Goal: Information Seeking & Learning: Learn about a topic

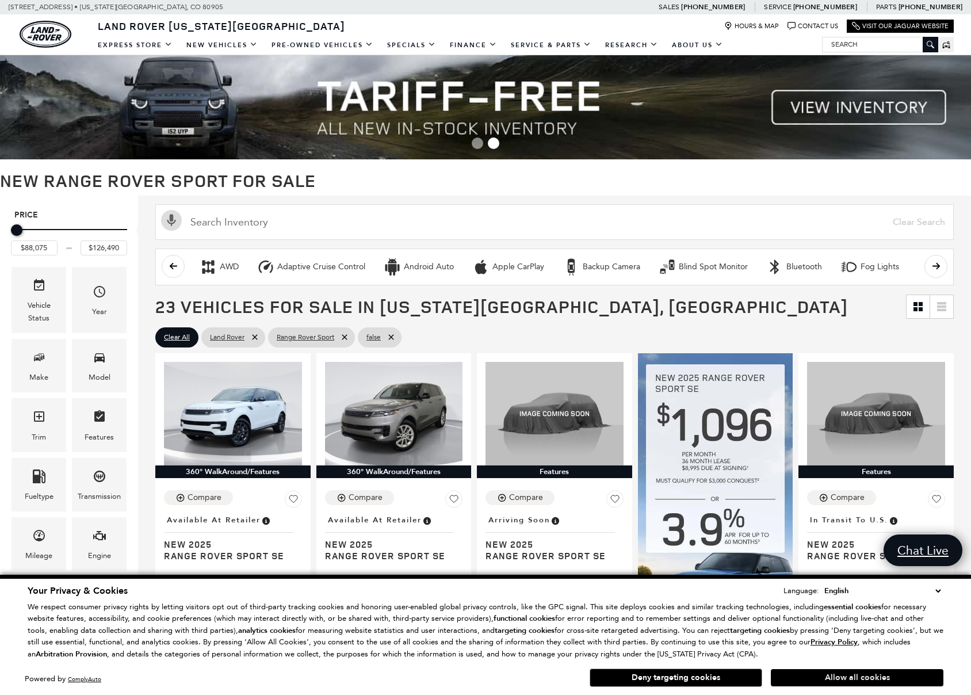
click at [826, 674] on button "Allow all cookies" at bounding box center [856, 677] width 172 height 17
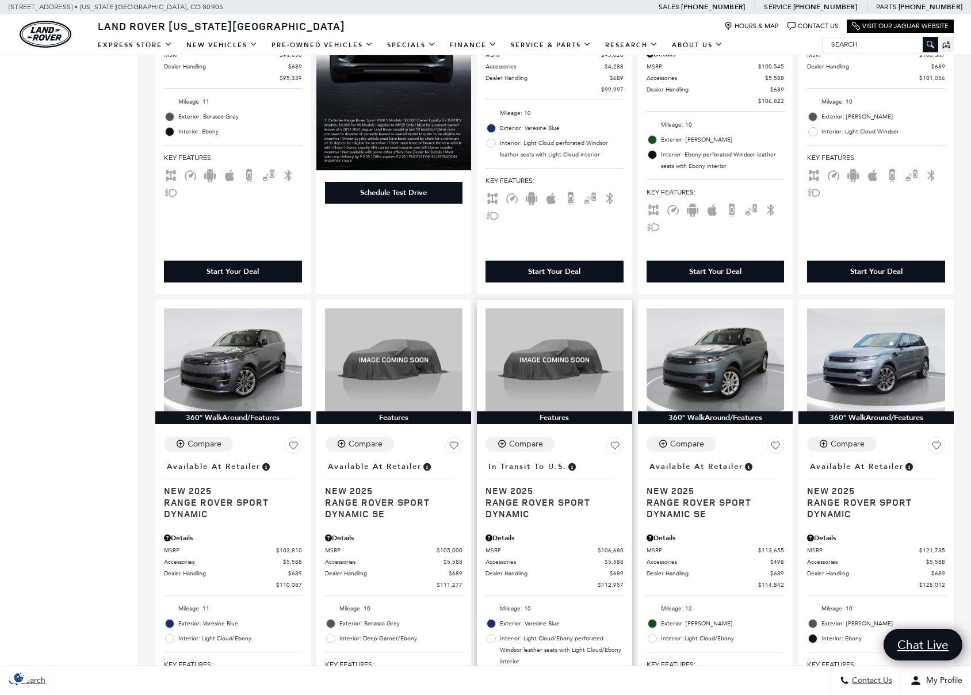
scroll to position [1519, 0]
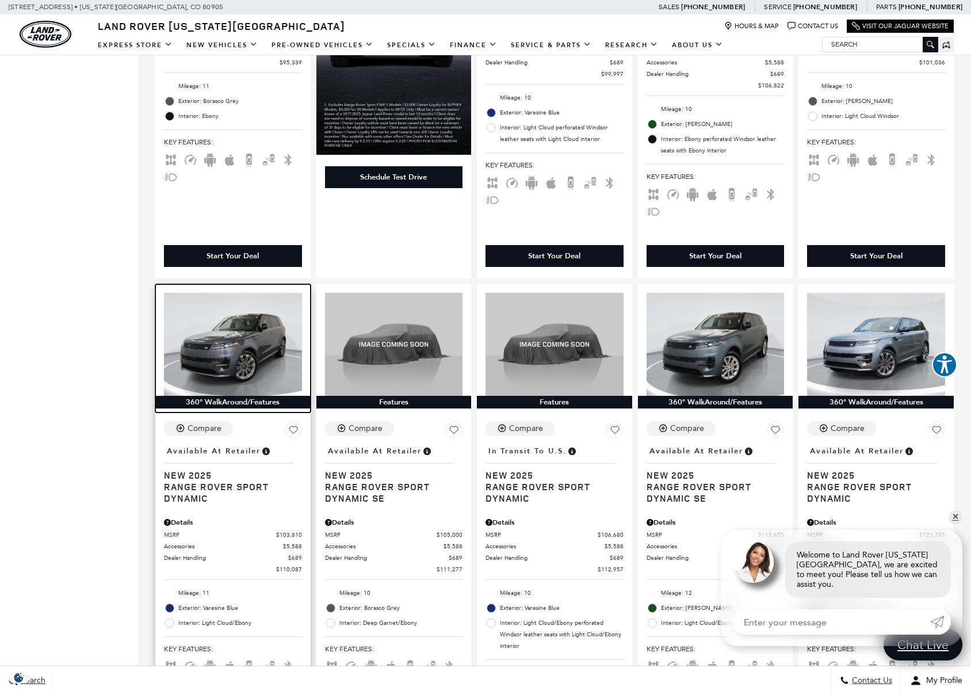
click at [264, 304] on img at bounding box center [233, 344] width 138 height 103
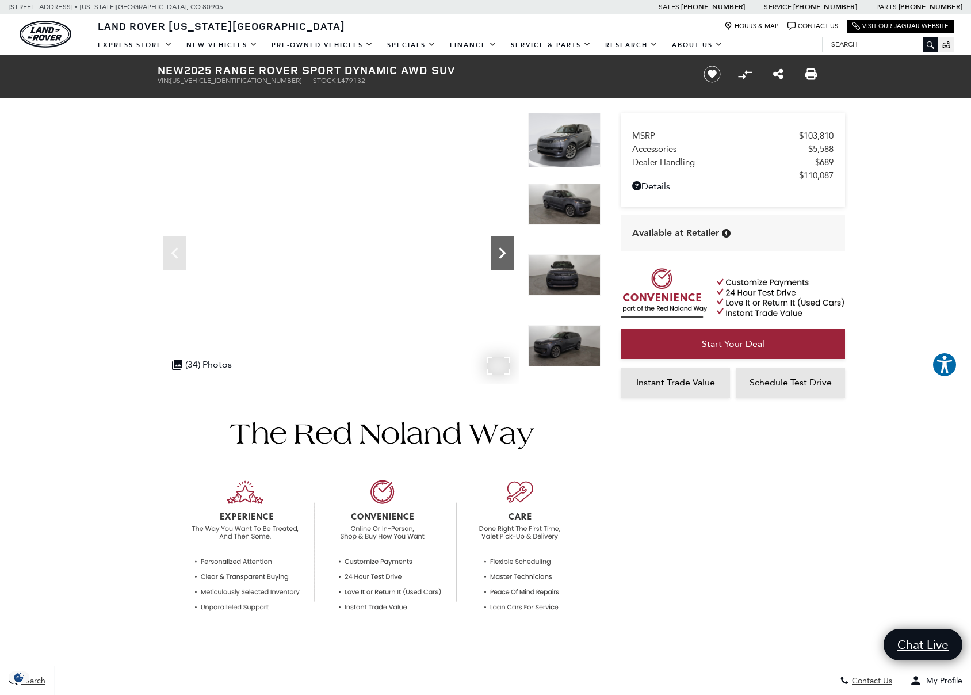
click at [503, 256] on icon "Next" at bounding box center [501, 252] width 23 height 23
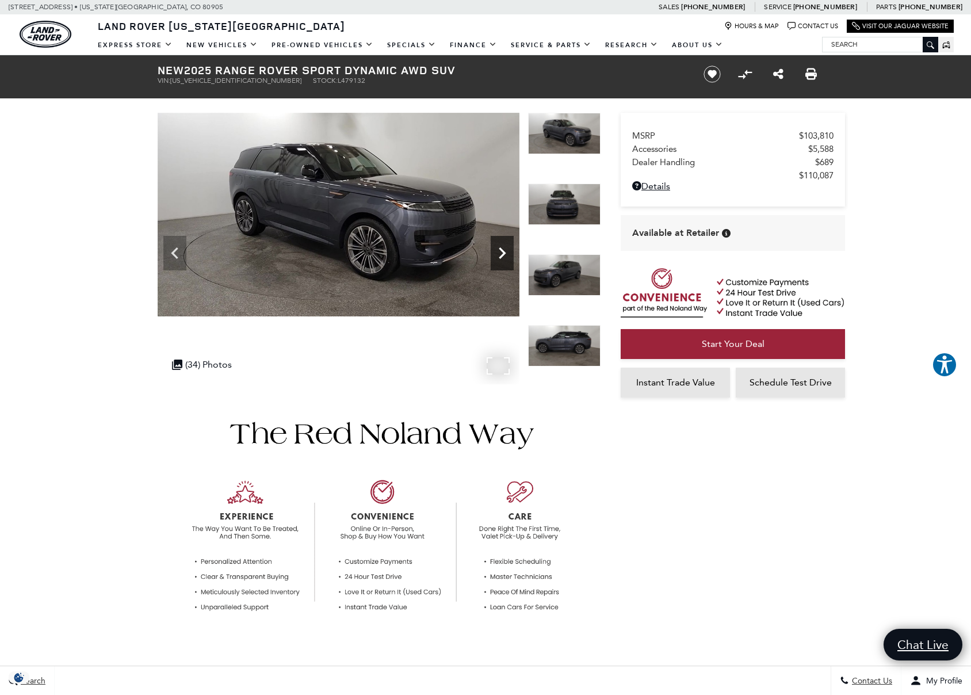
click at [503, 256] on icon "Next" at bounding box center [501, 252] width 23 height 23
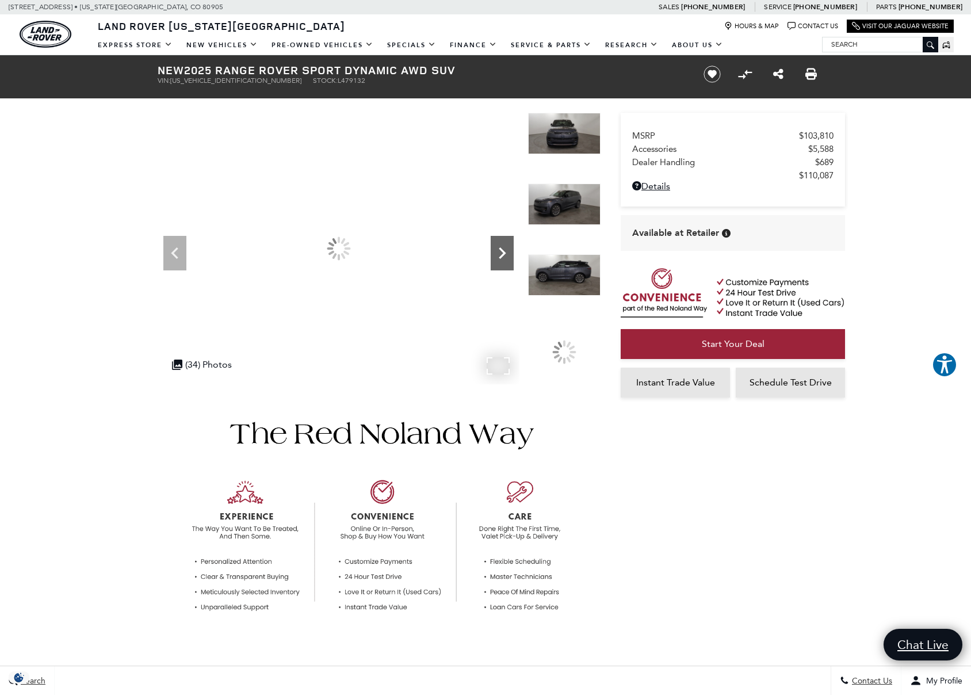
click at [503, 256] on icon "Next" at bounding box center [501, 252] width 23 height 23
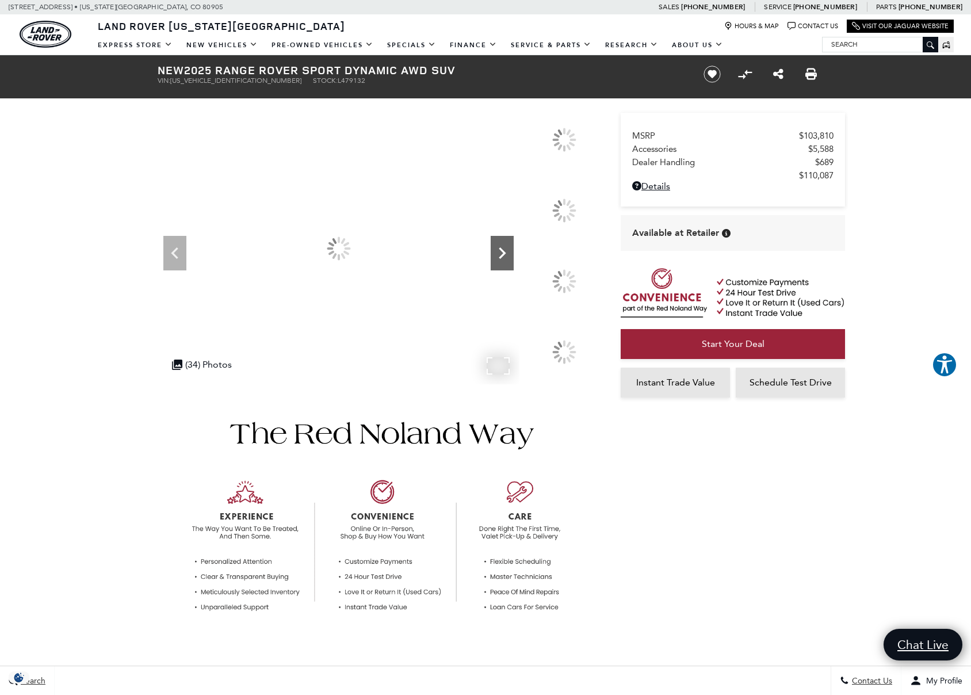
click at [503, 256] on icon "Next" at bounding box center [501, 252] width 23 height 23
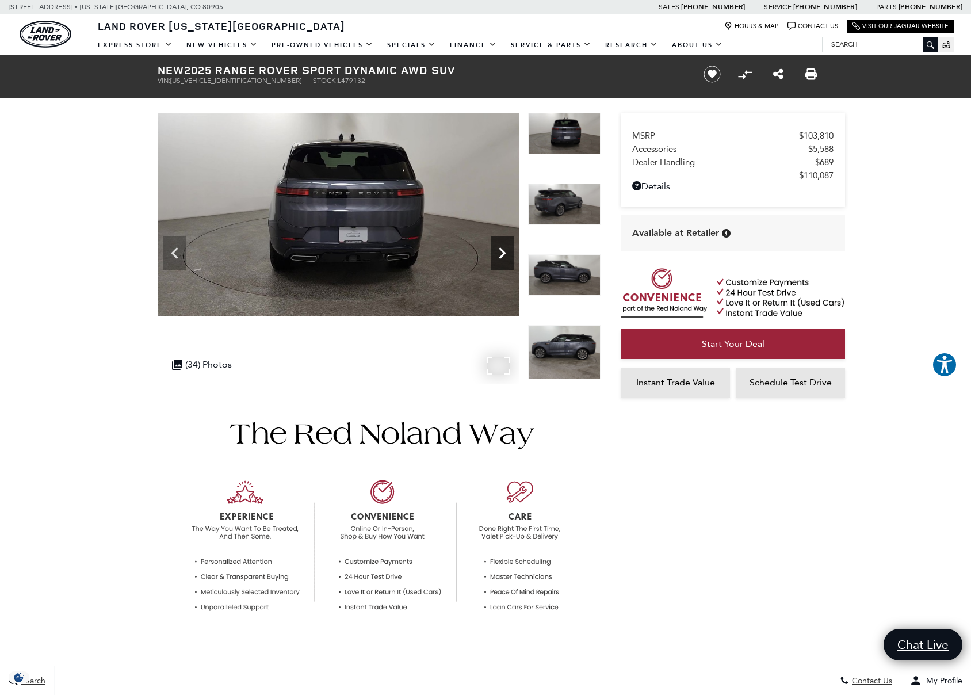
click at [503, 256] on icon "Next" at bounding box center [501, 252] width 23 height 23
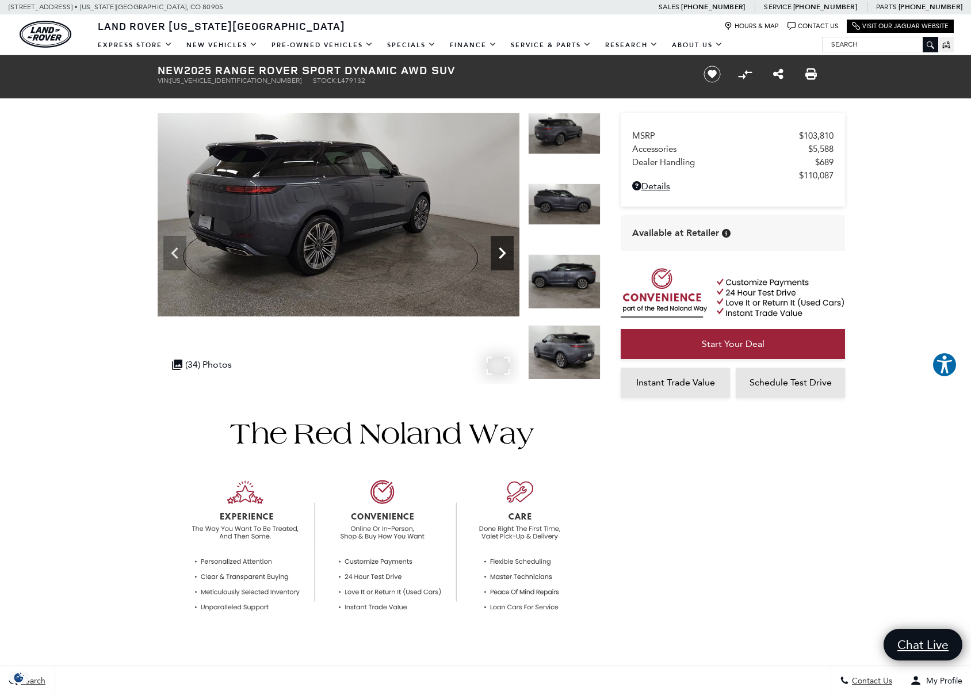
click at [503, 256] on icon "Next" at bounding box center [501, 252] width 23 height 23
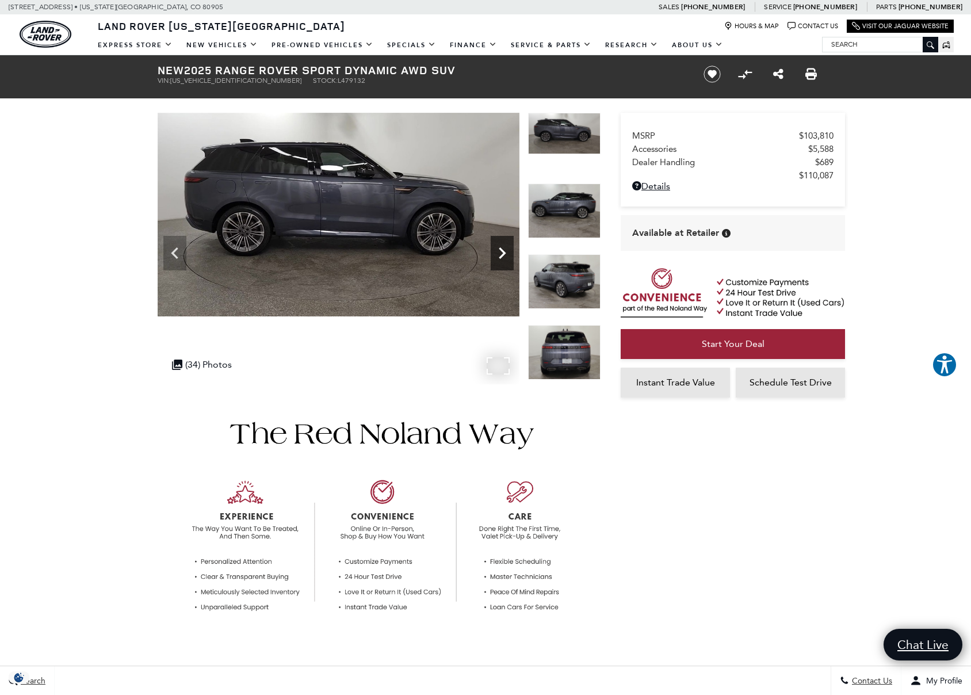
click at [503, 256] on icon "Next" at bounding box center [501, 252] width 23 height 23
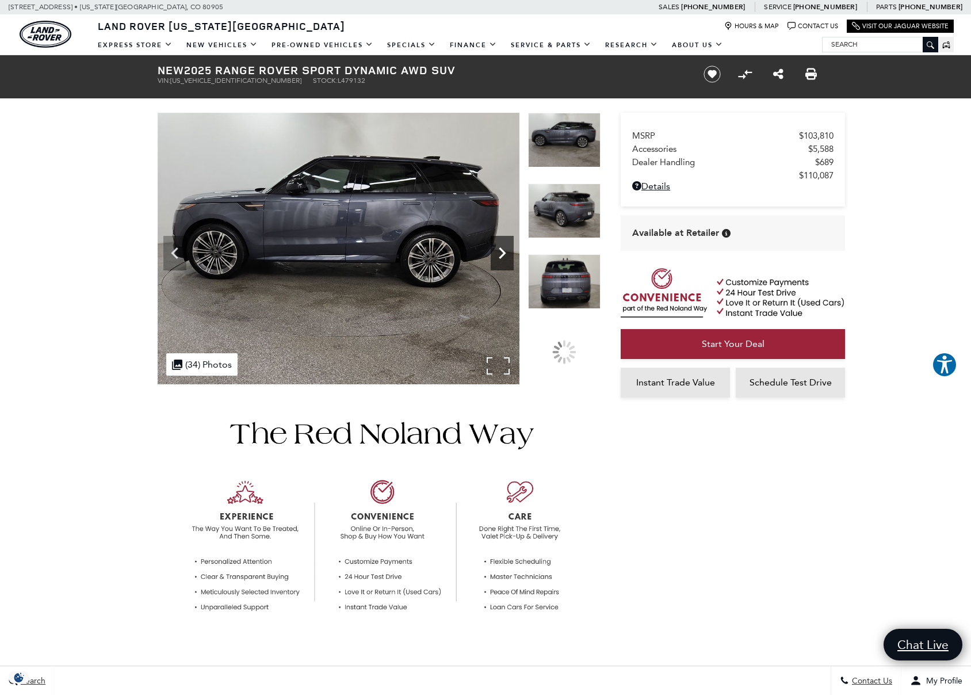
click at [503, 256] on icon "Next" at bounding box center [501, 252] width 23 height 23
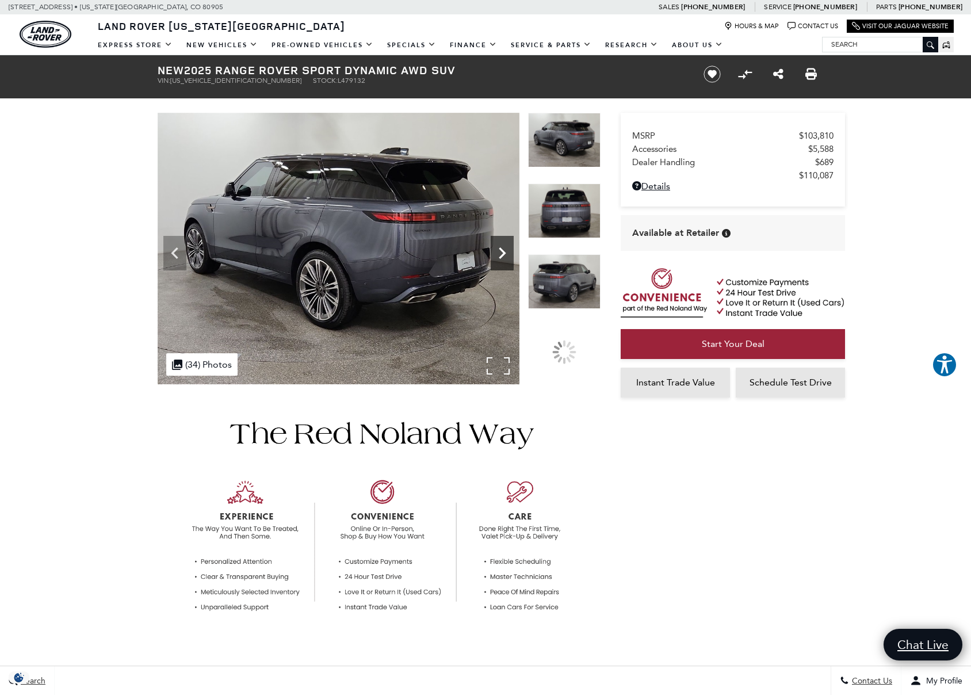
click at [503, 256] on icon "Next" at bounding box center [501, 252] width 23 height 23
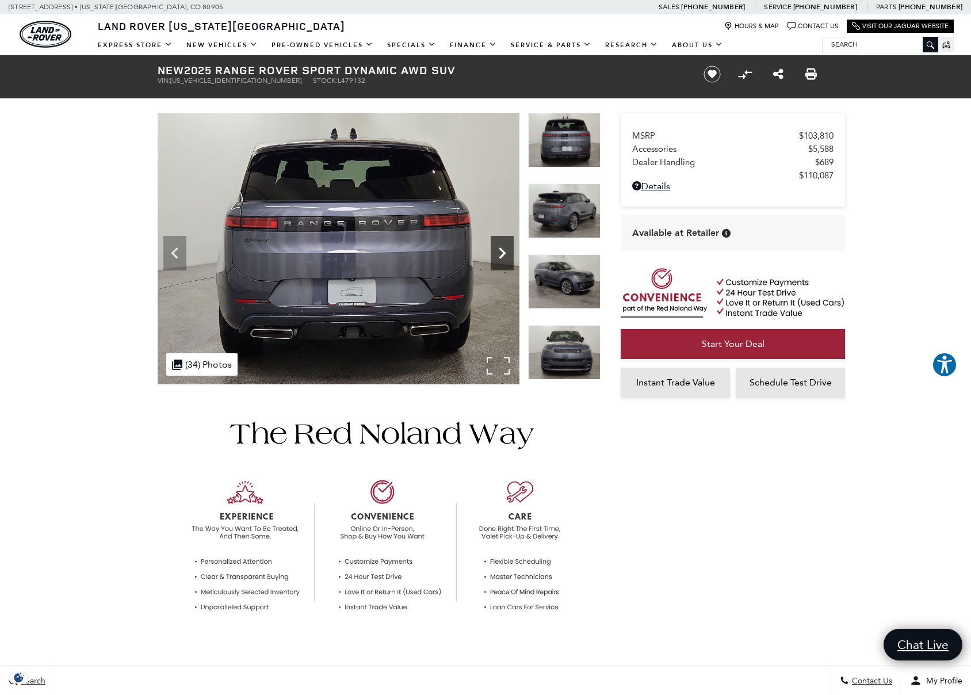
click at [503, 256] on icon "Next" at bounding box center [501, 252] width 23 height 23
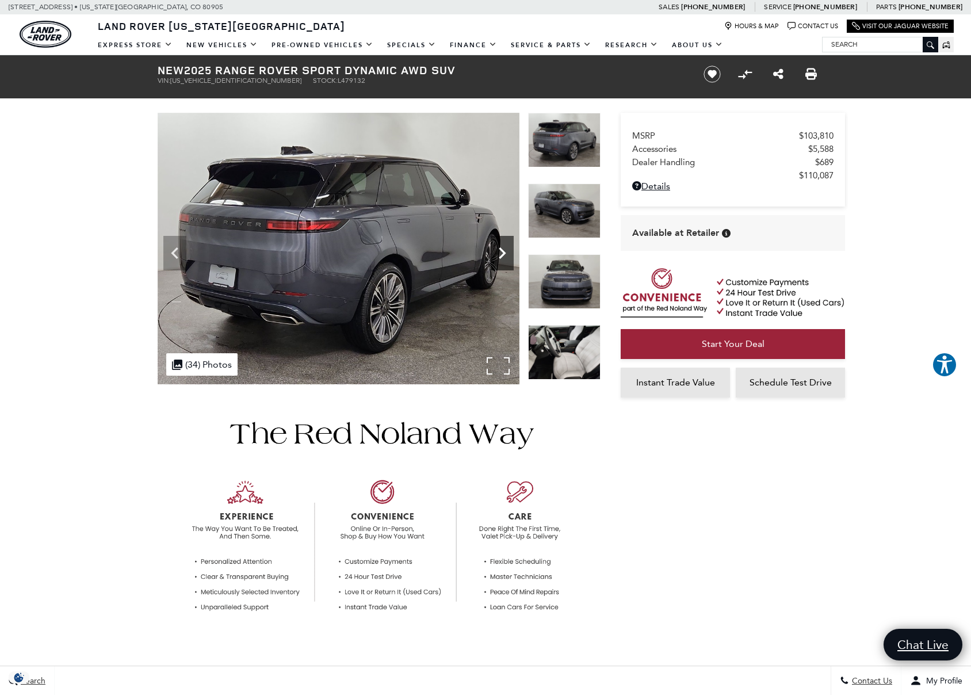
click at [503, 256] on icon "Next" at bounding box center [501, 252] width 23 height 23
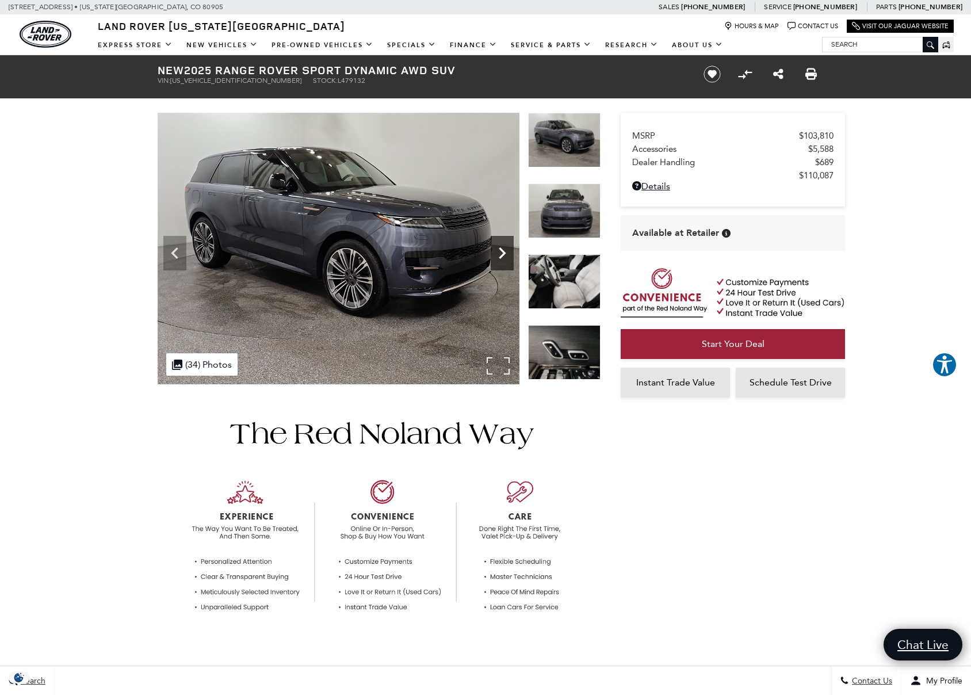
click at [502, 256] on icon "Next" at bounding box center [501, 252] width 7 height 11
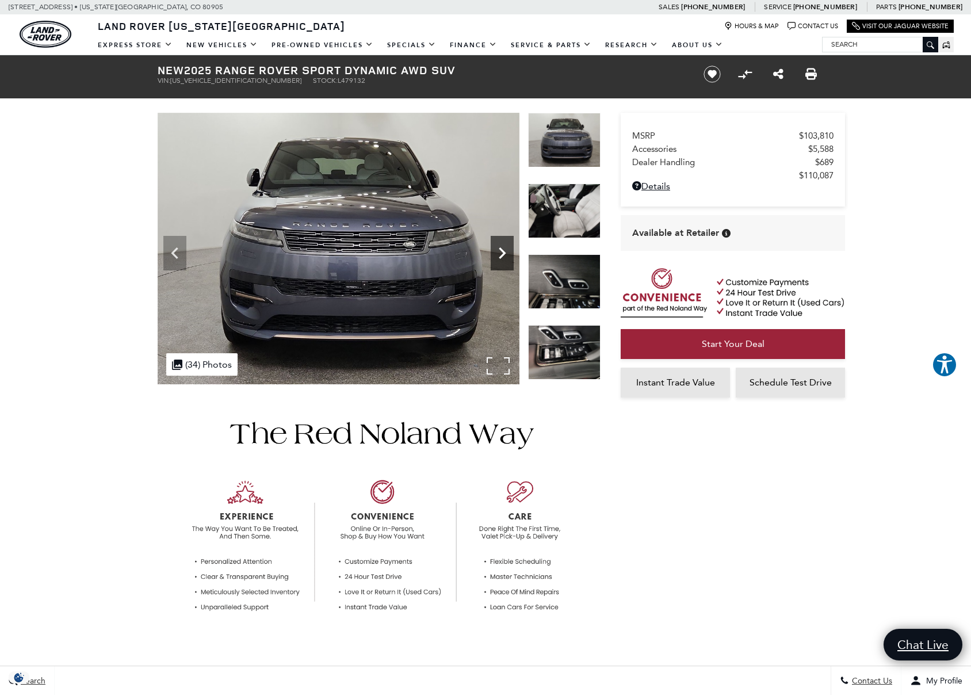
click at [502, 257] on icon "Next" at bounding box center [501, 252] width 23 height 23
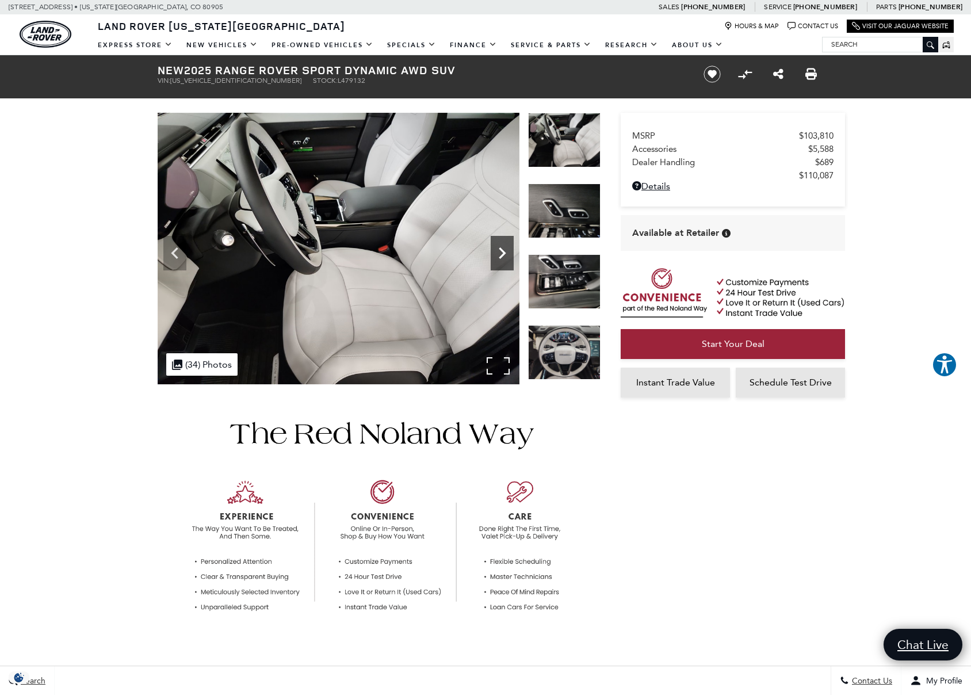
click at [503, 257] on icon "Next" at bounding box center [501, 252] width 23 height 23
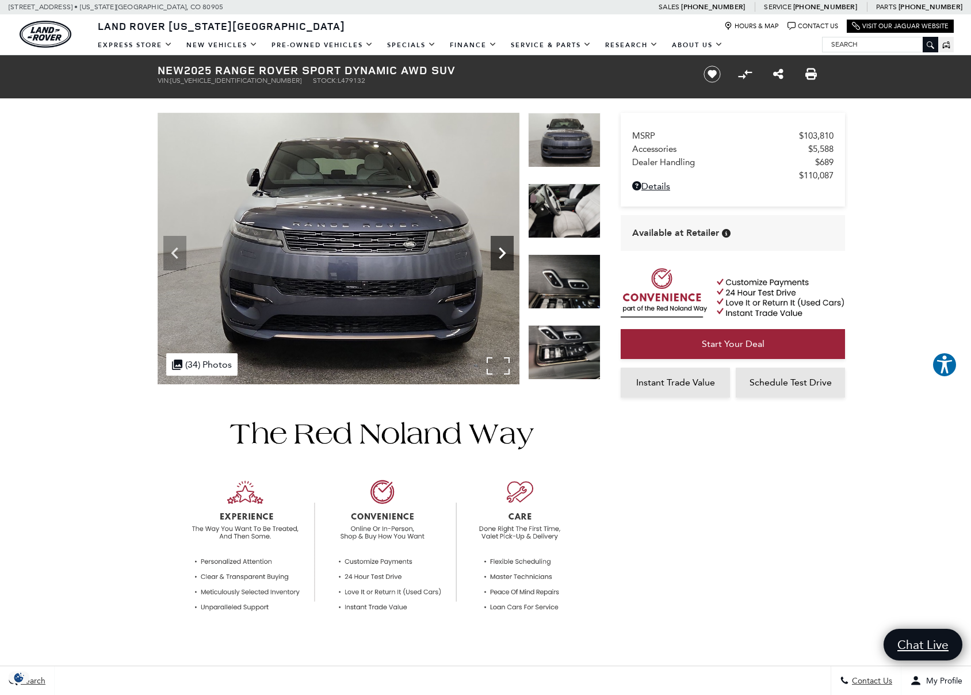
click at [503, 257] on icon "Next" at bounding box center [501, 252] width 23 height 23
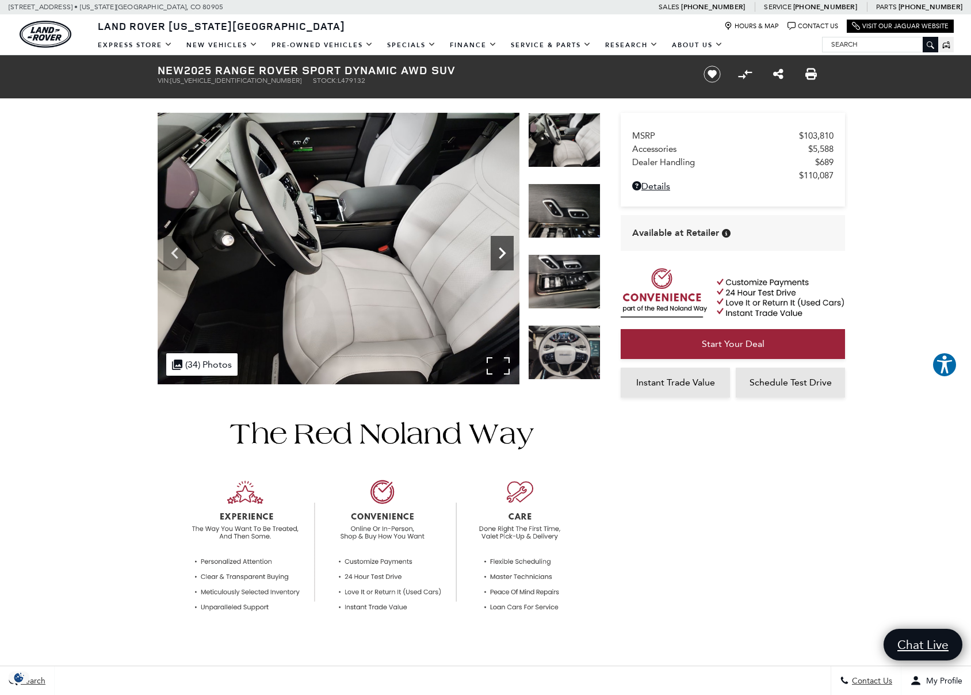
click at [503, 257] on icon "Next" at bounding box center [501, 252] width 23 height 23
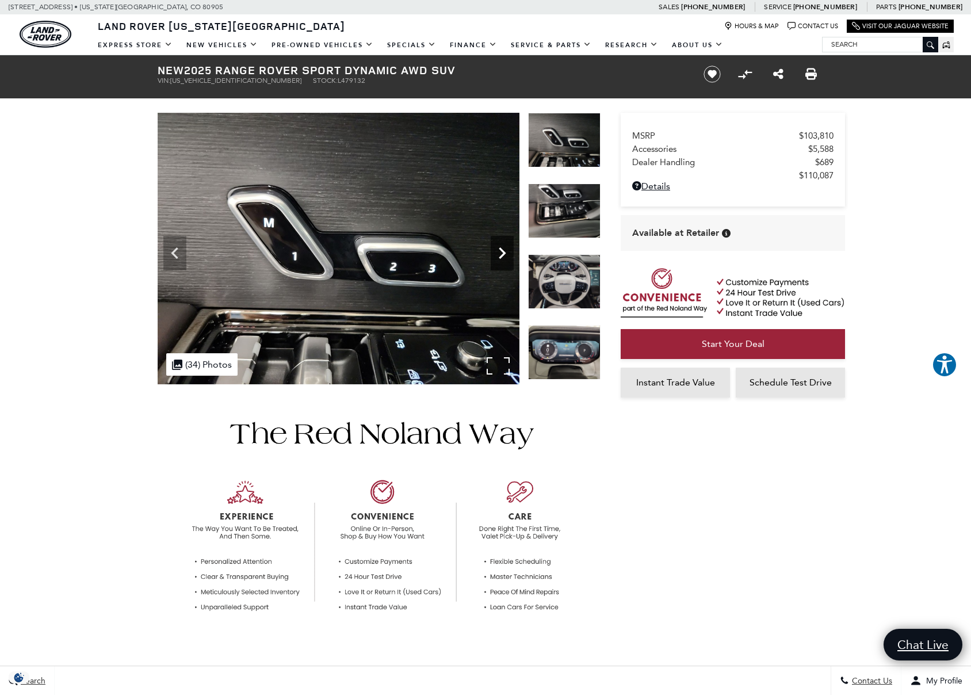
click at [503, 257] on icon "Next" at bounding box center [501, 252] width 23 height 23
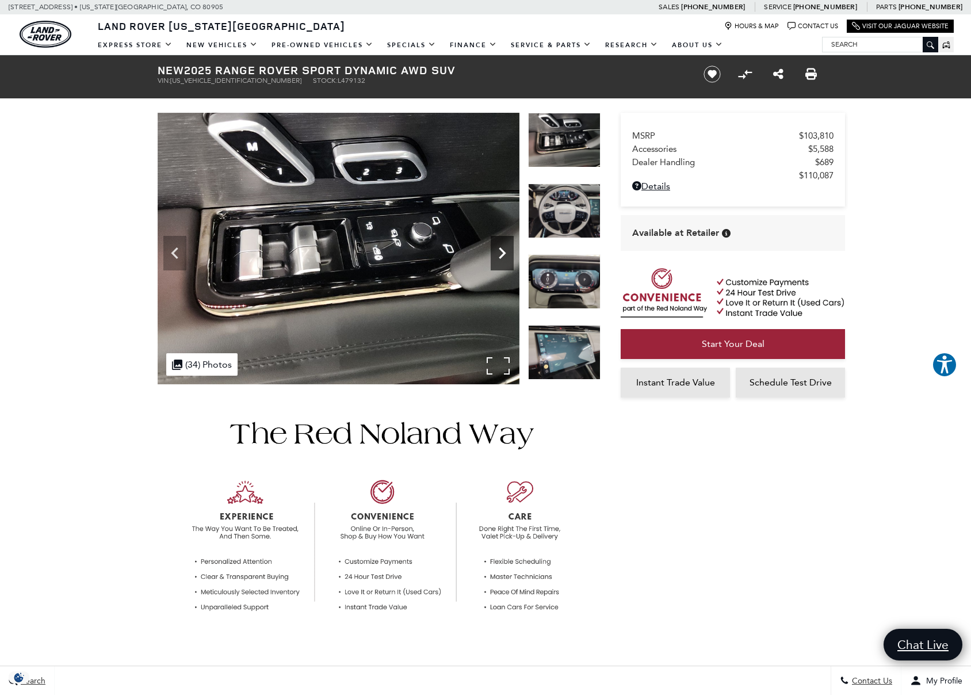
click at [507, 258] on icon "Next" at bounding box center [501, 252] width 23 height 23
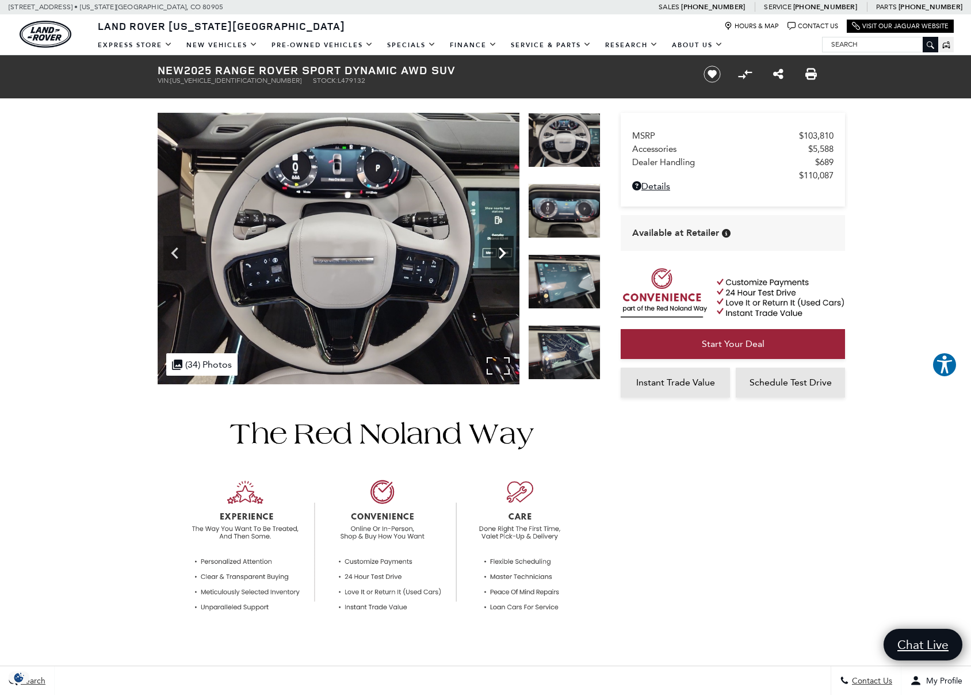
click at [502, 258] on icon "Next" at bounding box center [501, 252] width 23 height 23
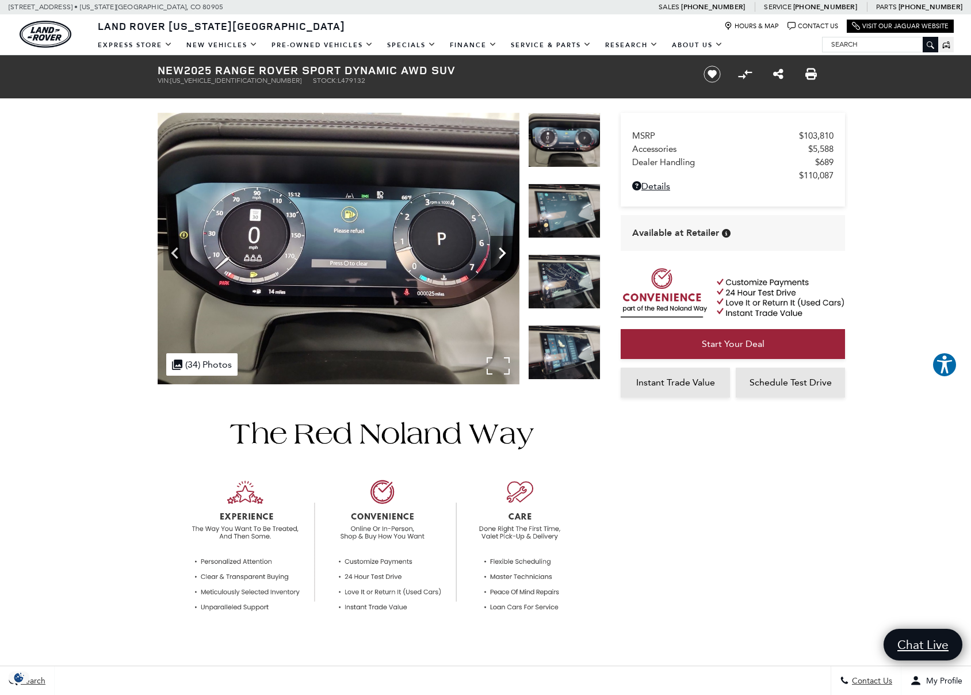
click at [502, 258] on icon "Next" at bounding box center [501, 252] width 23 height 23
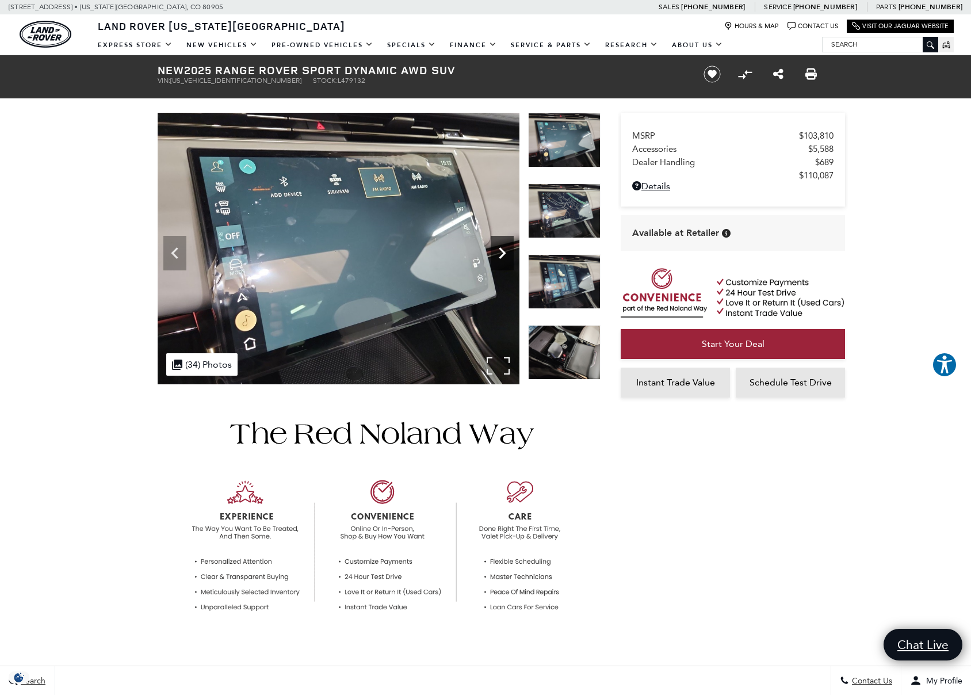
click at [502, 258] on icon "Next" at bounding box center [501, 252] width 23 height 23
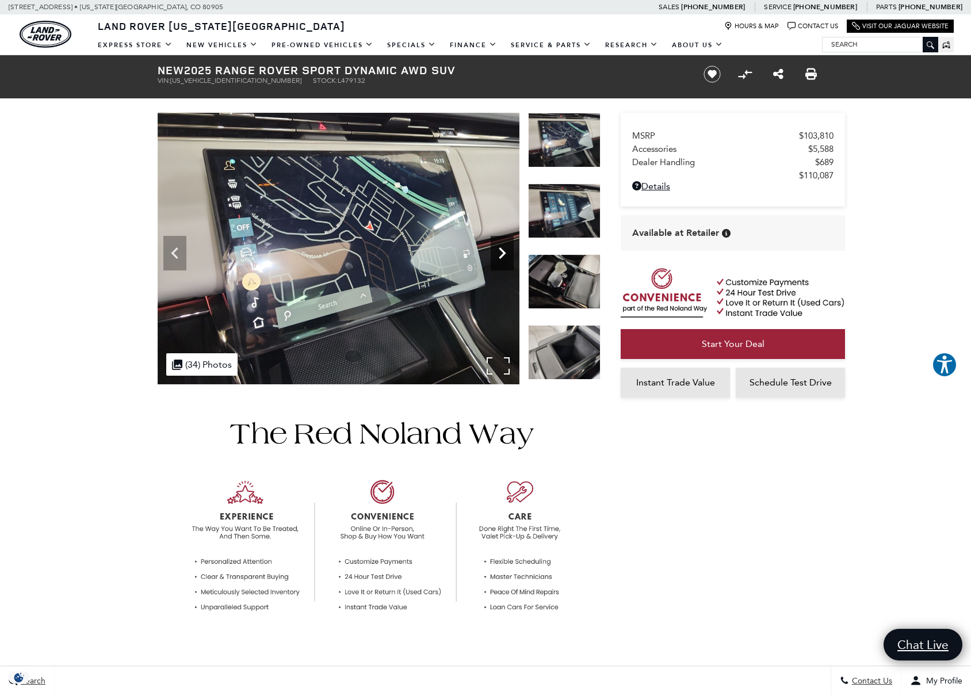
click at [502, 258] on icon "Next" at bounding box center [501, 252] width 23 height 23
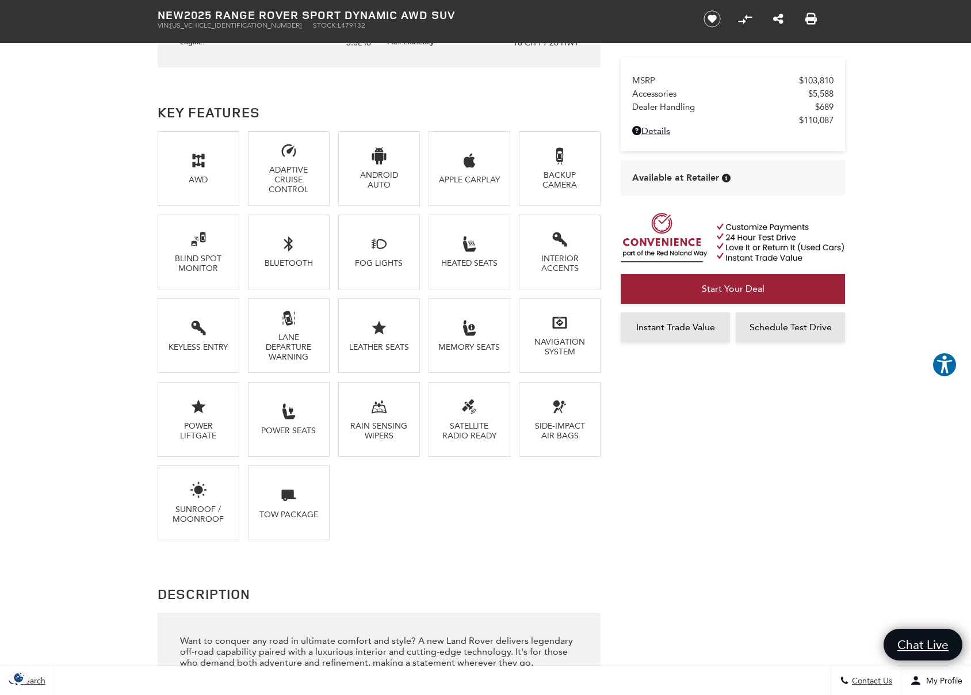
scroll to position [746, 0]
